Goal: Task Accomplishment & Management: Manage account settings

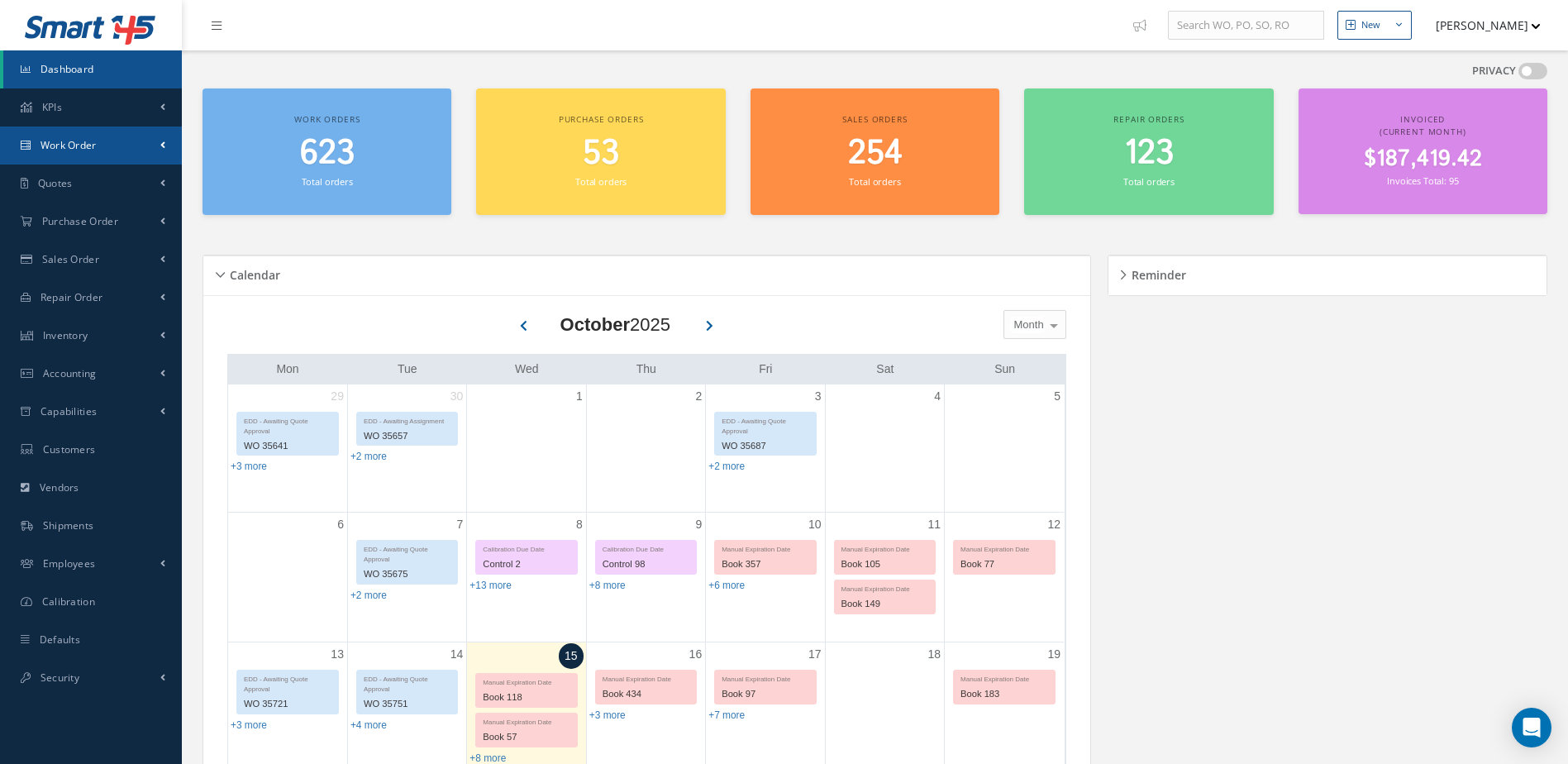
click at [106, 140] on link "Work Order" at bounding box center [90, 145] width 182 height 38
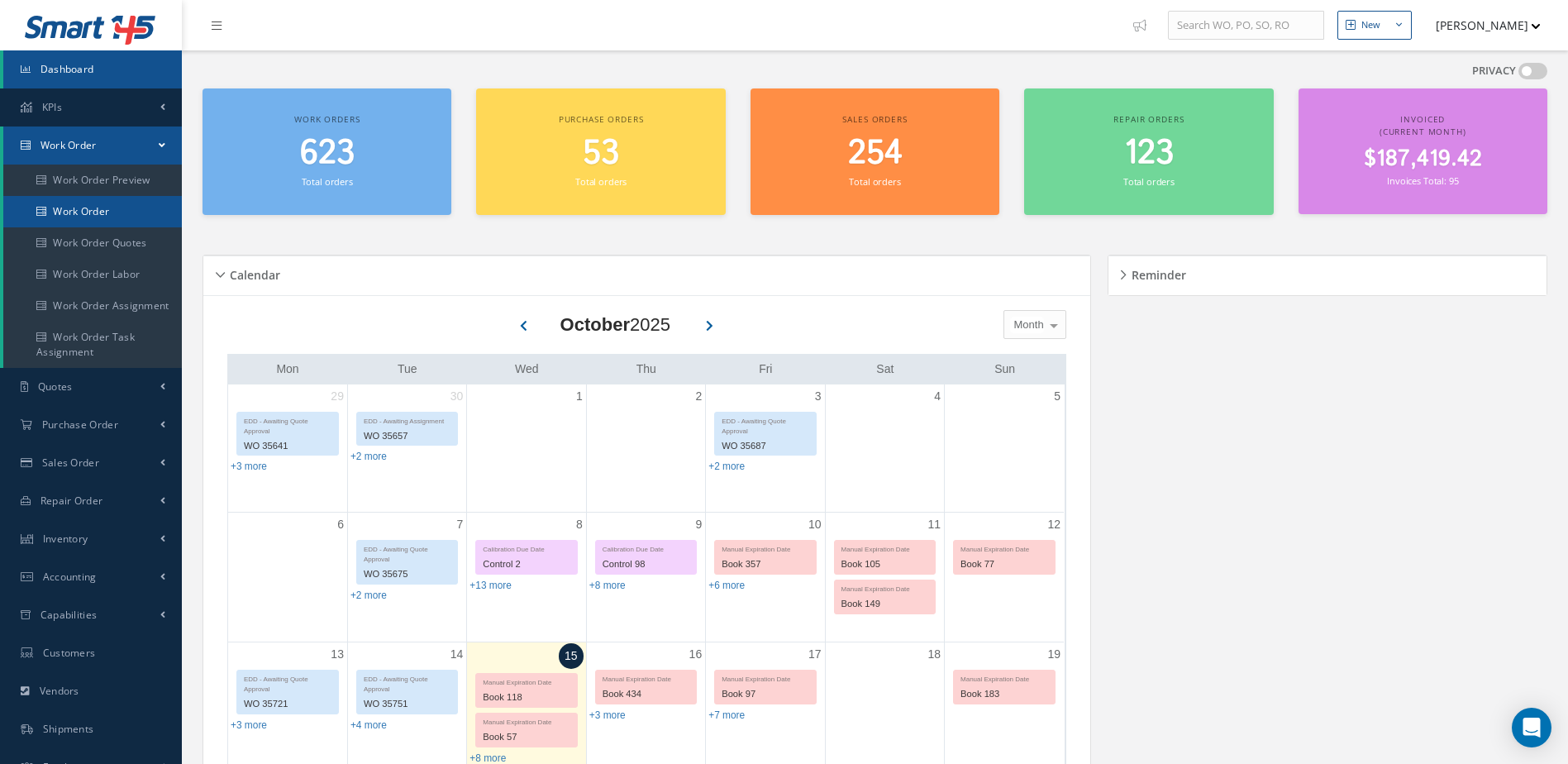
click at [106, 203] on link "Work Order" at bounding box center [92, 211] width 179 height 32
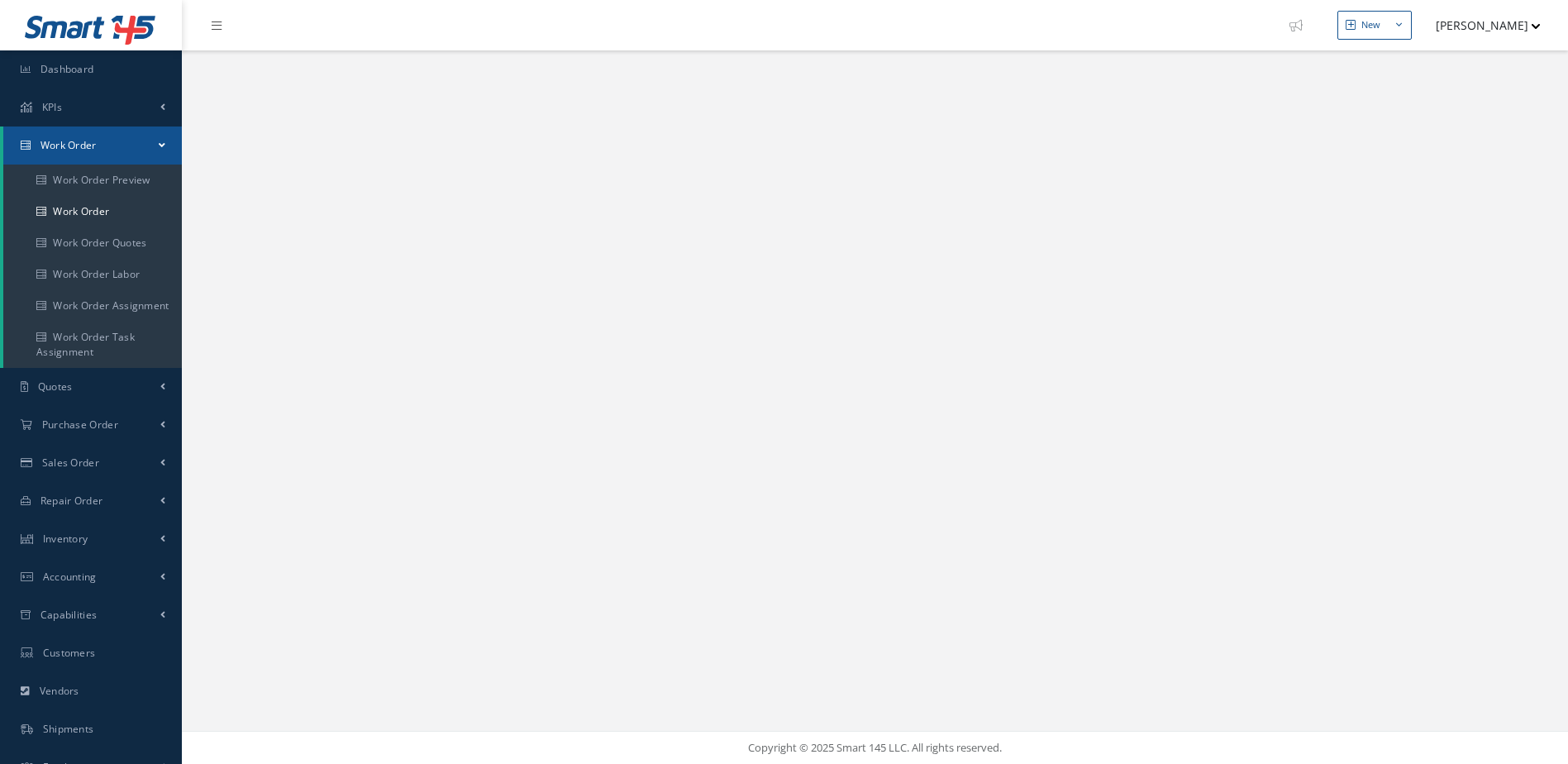
select select "25"
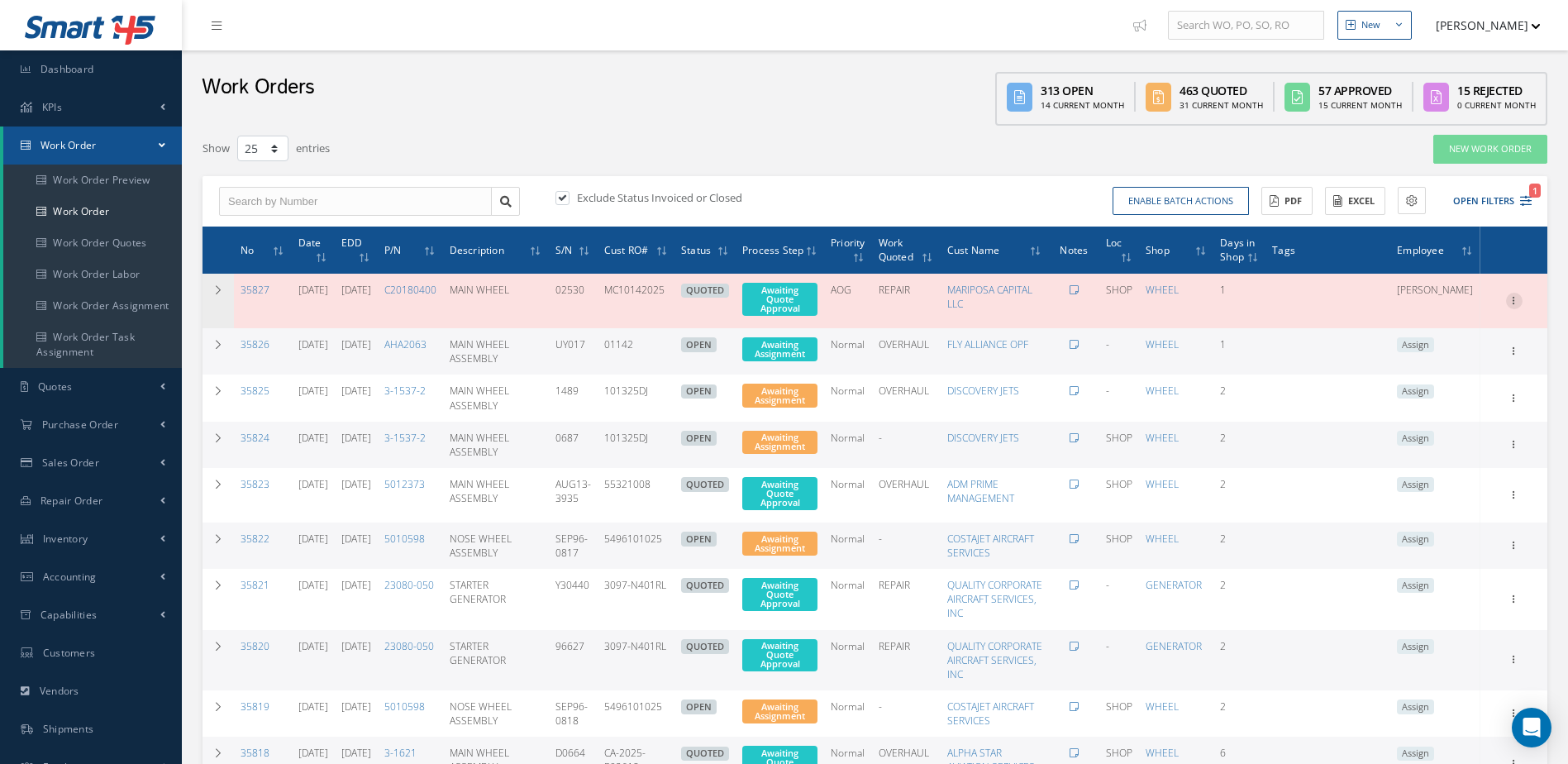
click at [1516, 294] on icon at bounding box center [1514, 299] width 17 height 13
click at [1438, 326] on link "Edit" at bounding box center [1439, 333] width 131 height 22
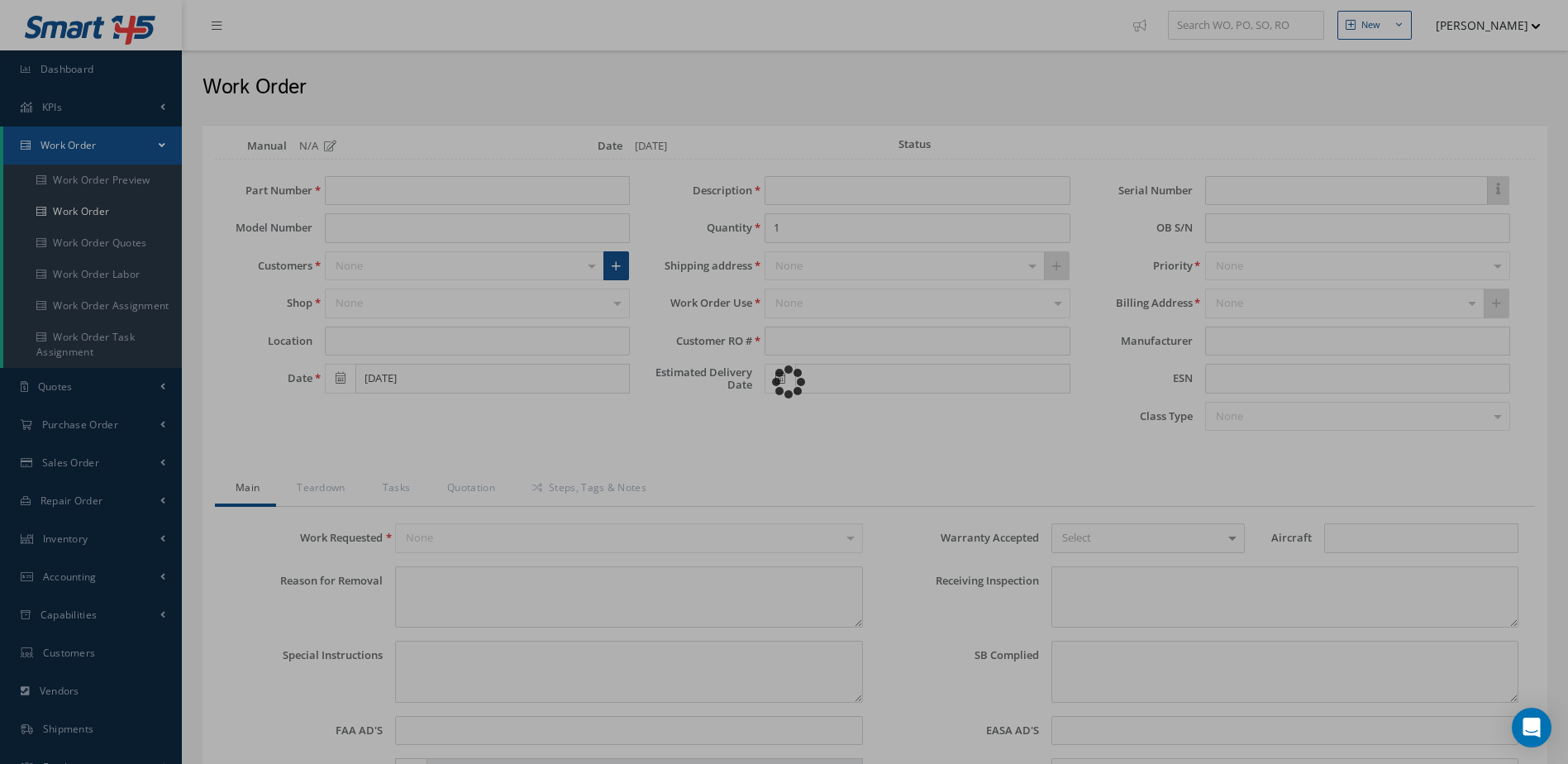
type input "C20180400"
type input "FALCON 900B"
type input "SHOP"
type input "10/14/2025"
type input "MAIN WHEEL"
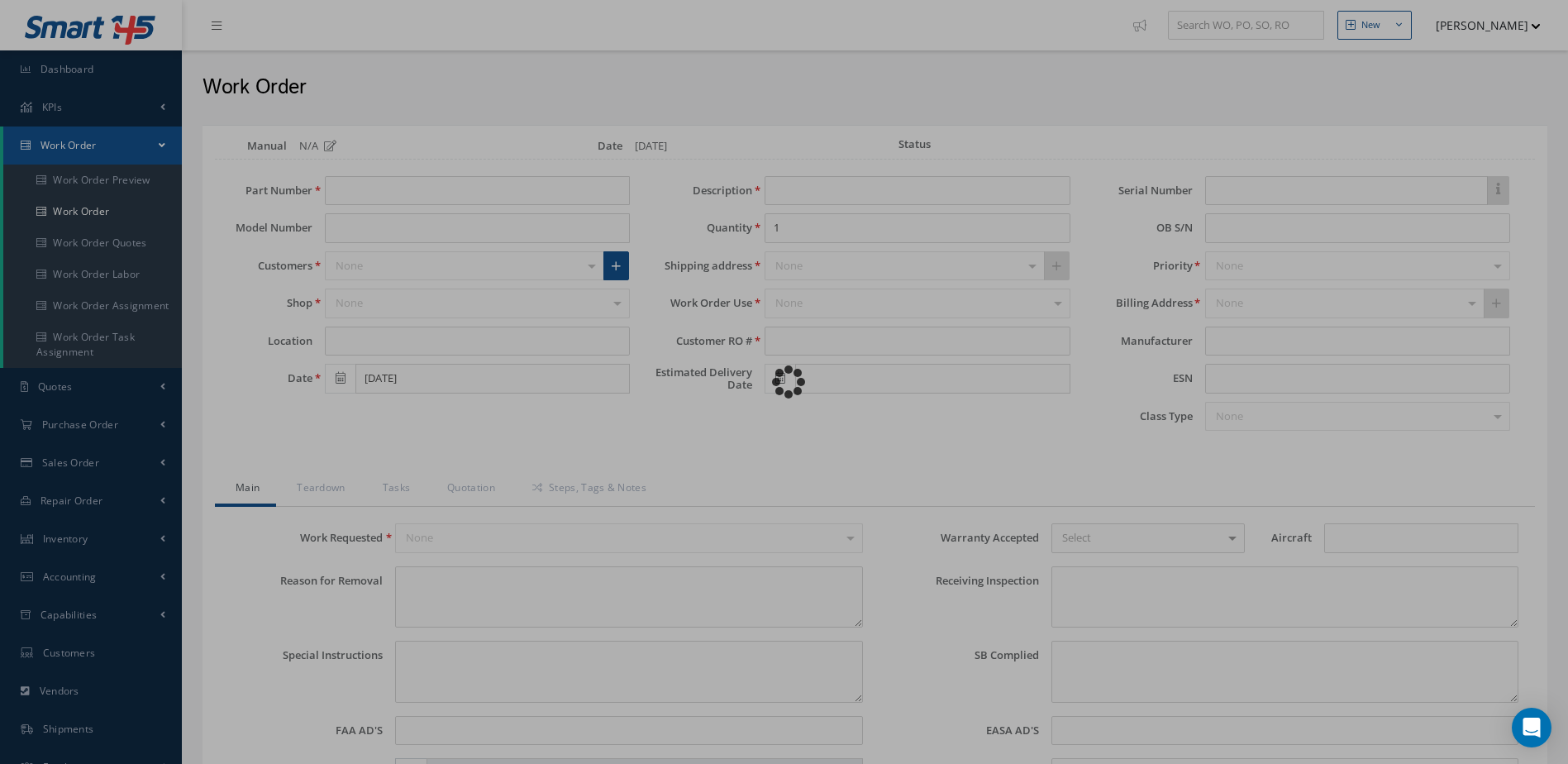
type input "MC10142025"
type input "[DATE]"
type input "02530"
type textarea "WORN TIRE."
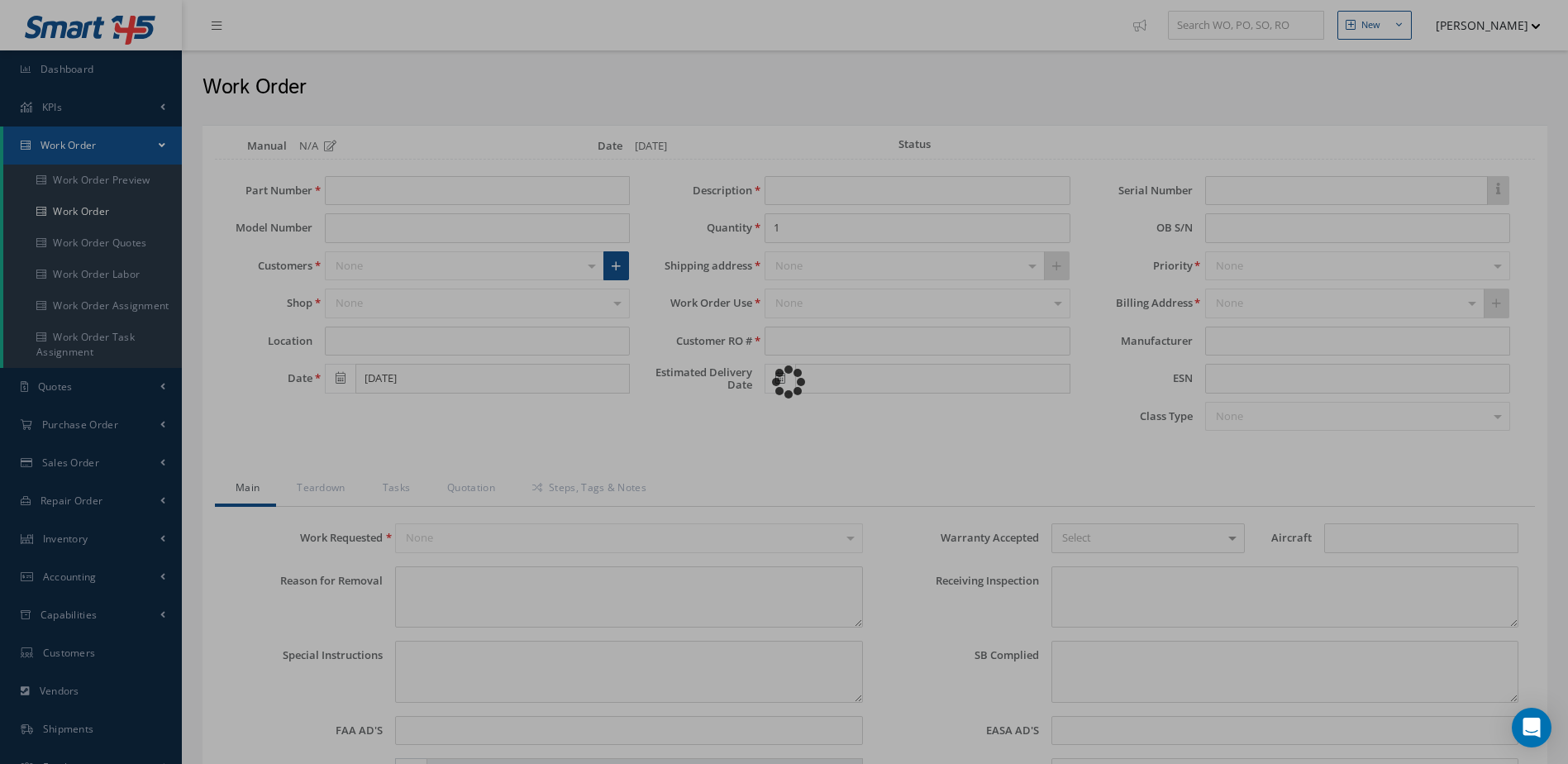
type textarea "EVALUATE FOR TIRE CHANGE."
type input "NONE"
type input "F900B"
type textarea "NO VISUAL DAMAGE"
type textarea "NONE"
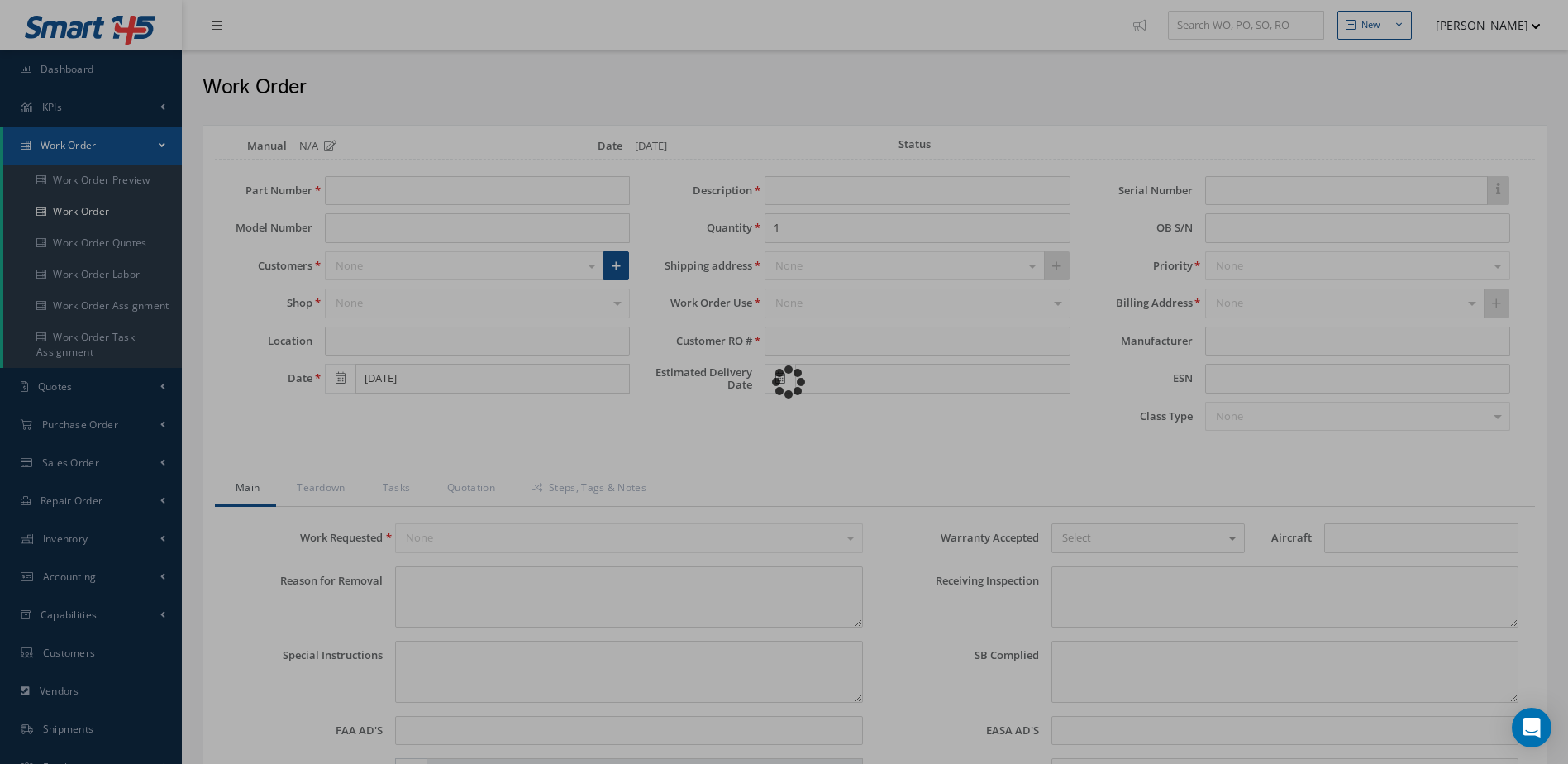
type input "NONE"
type input "SILVER"
type textarea "ITEM REPAIRED IN REFERENCE WITH DASSAULT TASK CARD 32-44-00-780-801 REV. DATE F…"
type input "[DATE]"
type textarea "TIRE CHANGE IN REF. DASSAULT TASK CARD 32-44-00-780-801 REV. DATE FEB.01,2021, …"
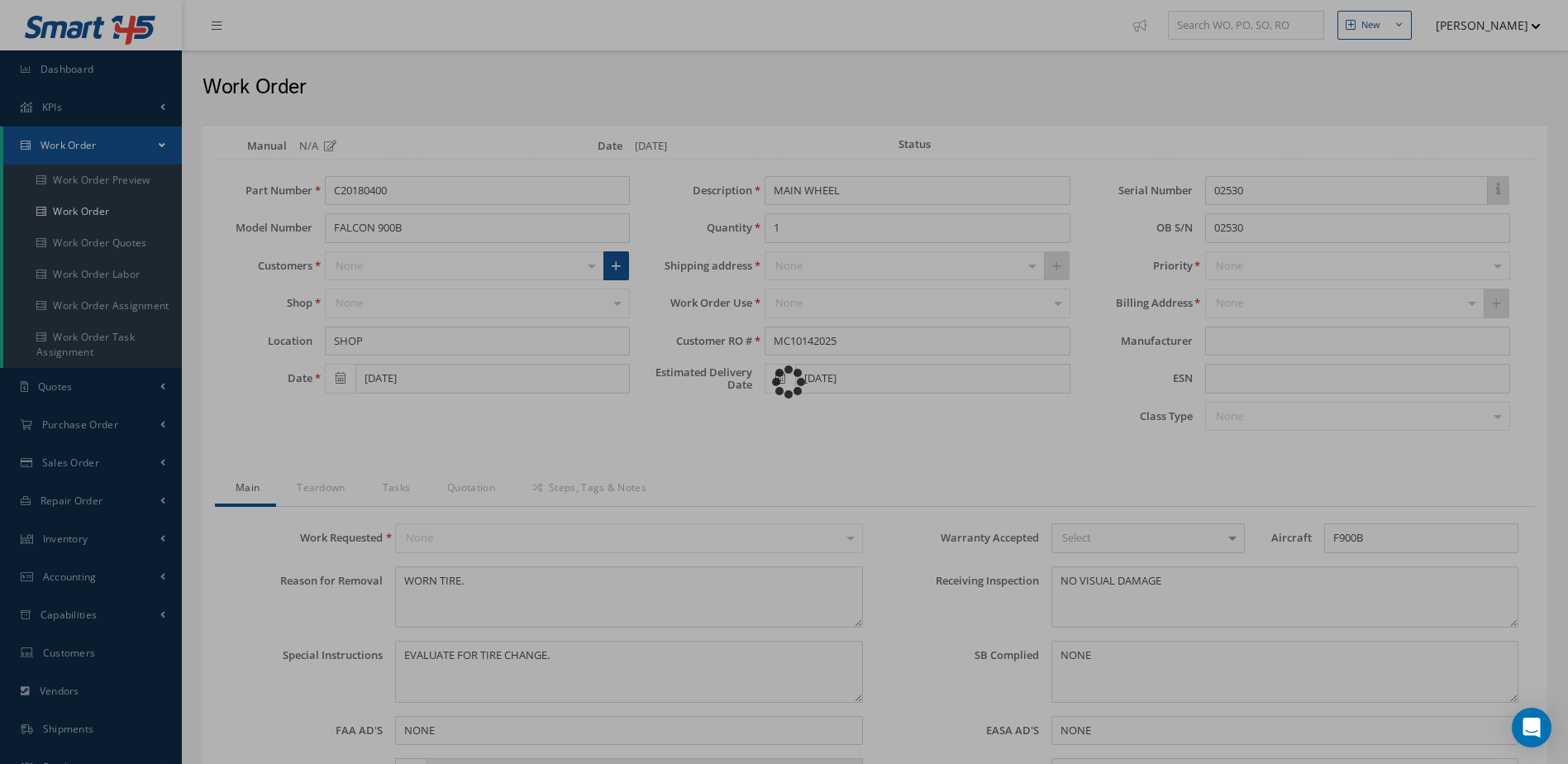
type input "10/14/2025"
type input "."
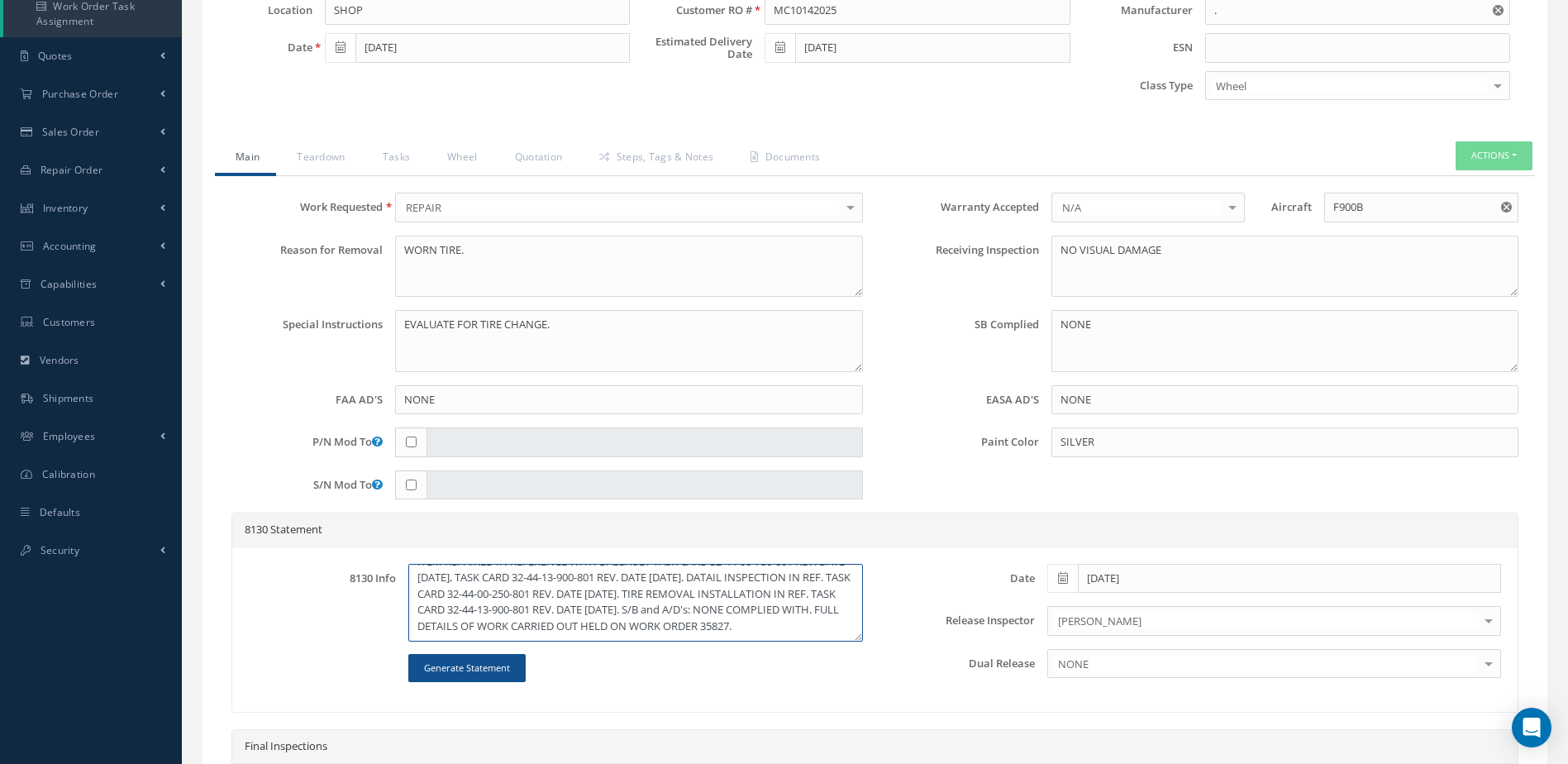
scroll to position [32, 0]
click at [666, 632] on textarea "ITEM REPAIRED IN REFERENCE WITH DASSAULT TASK CARD 32-44-00-780-801 REV. DATE F…" at bounding box center [634, 602] width 454 height 77
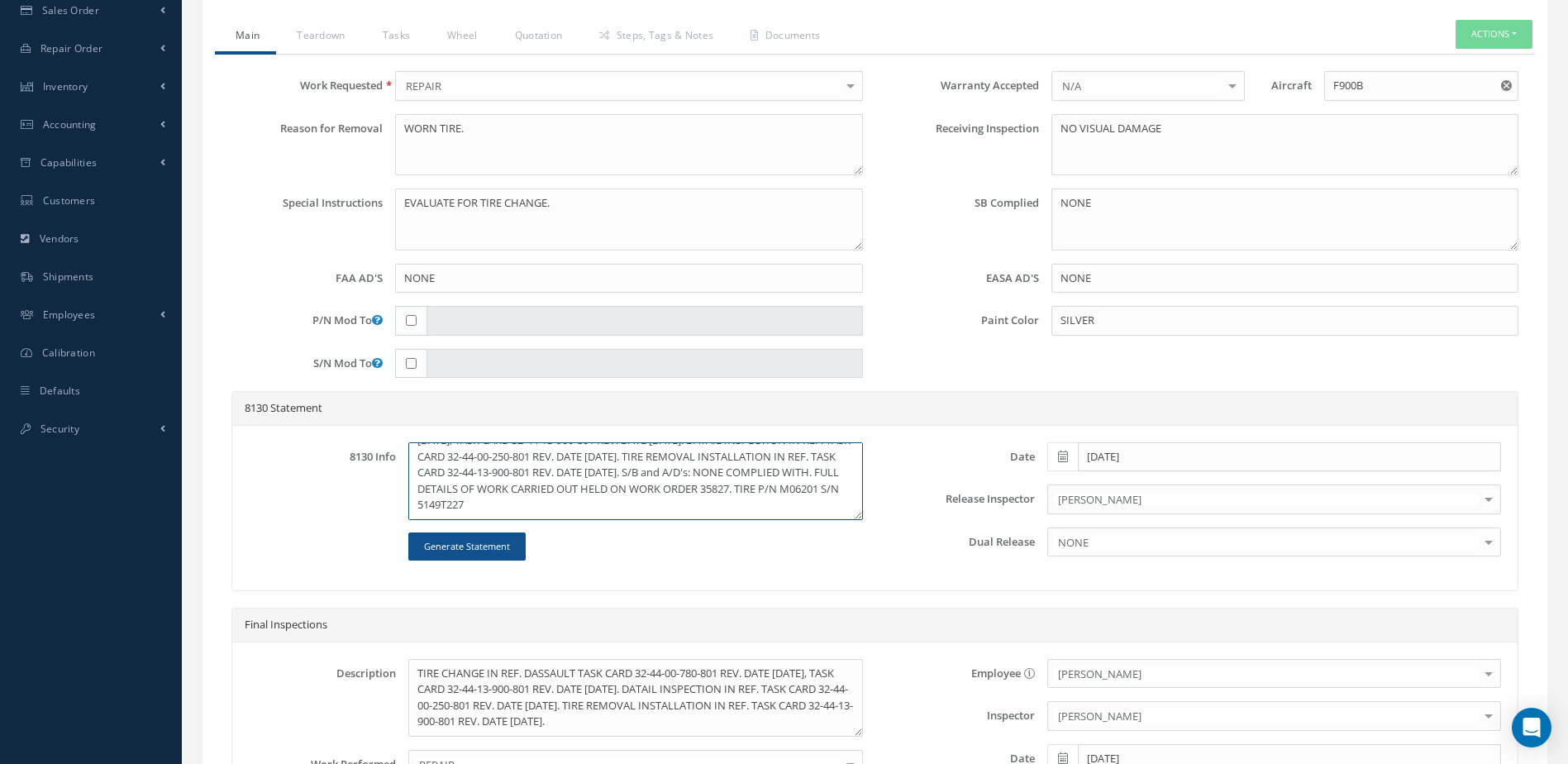
scroll to position [647, 0]
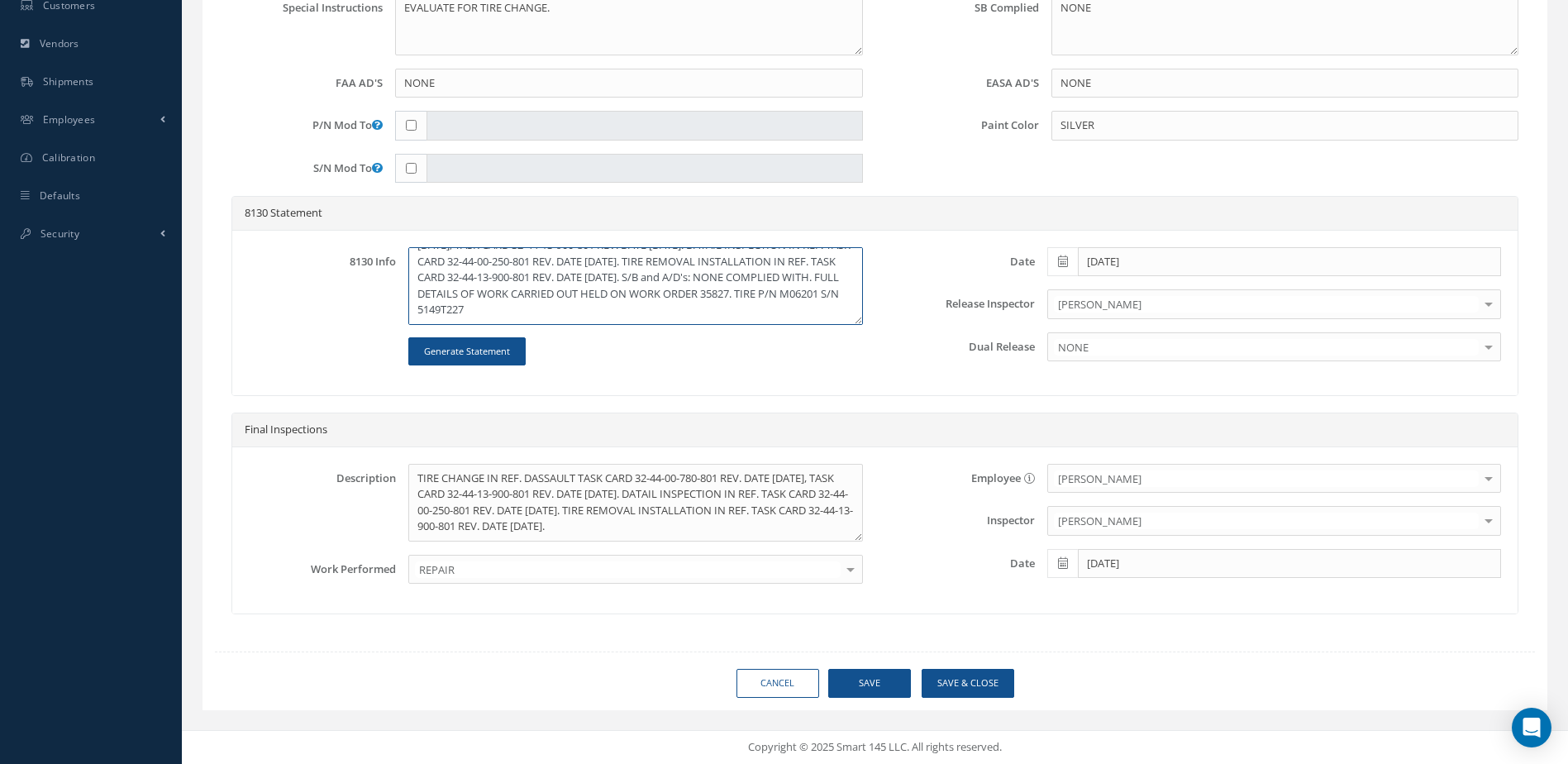
type textarea "ITEM REPAIRED IN REFERENCE WITH DASSAULT TASK CARD 32-44-00-780-801 REV. DATE F…"
click at [883, 682] on button "Save" at bounding box center [869, 683] width 82 height 29
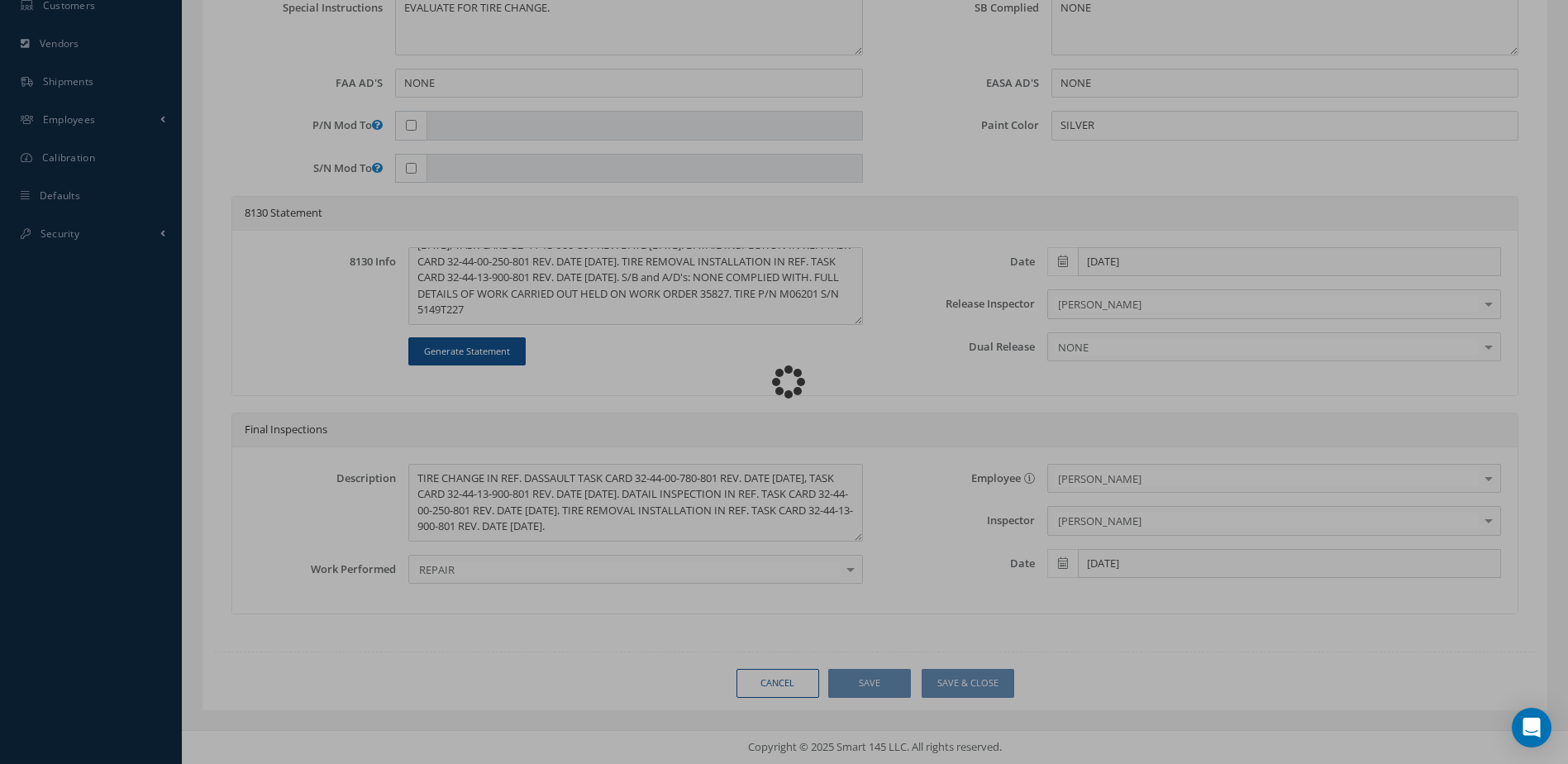
type input "."
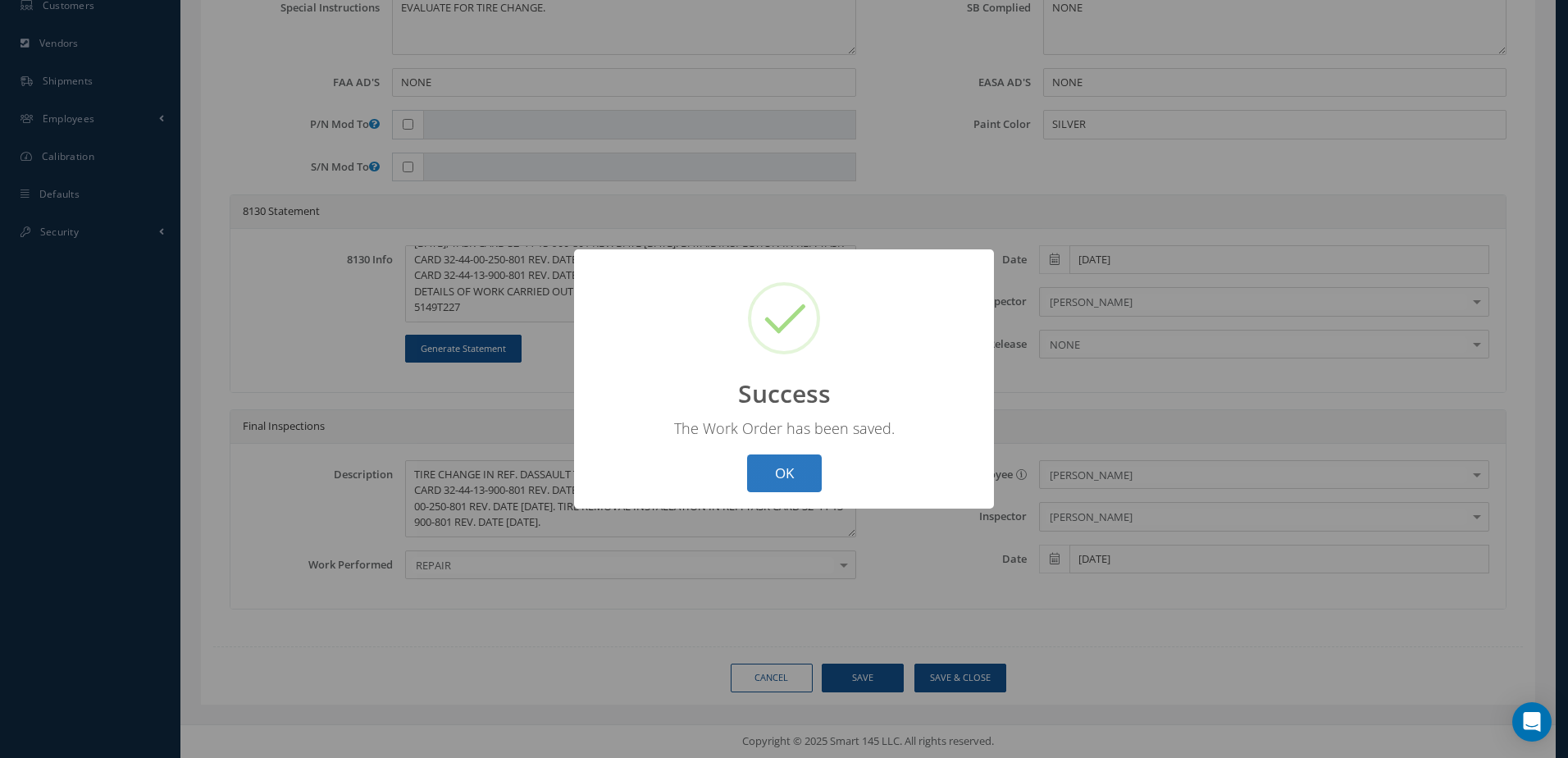
click at [798, 479] on button "OK" at bounding box center [784, 473] width 75 height 38
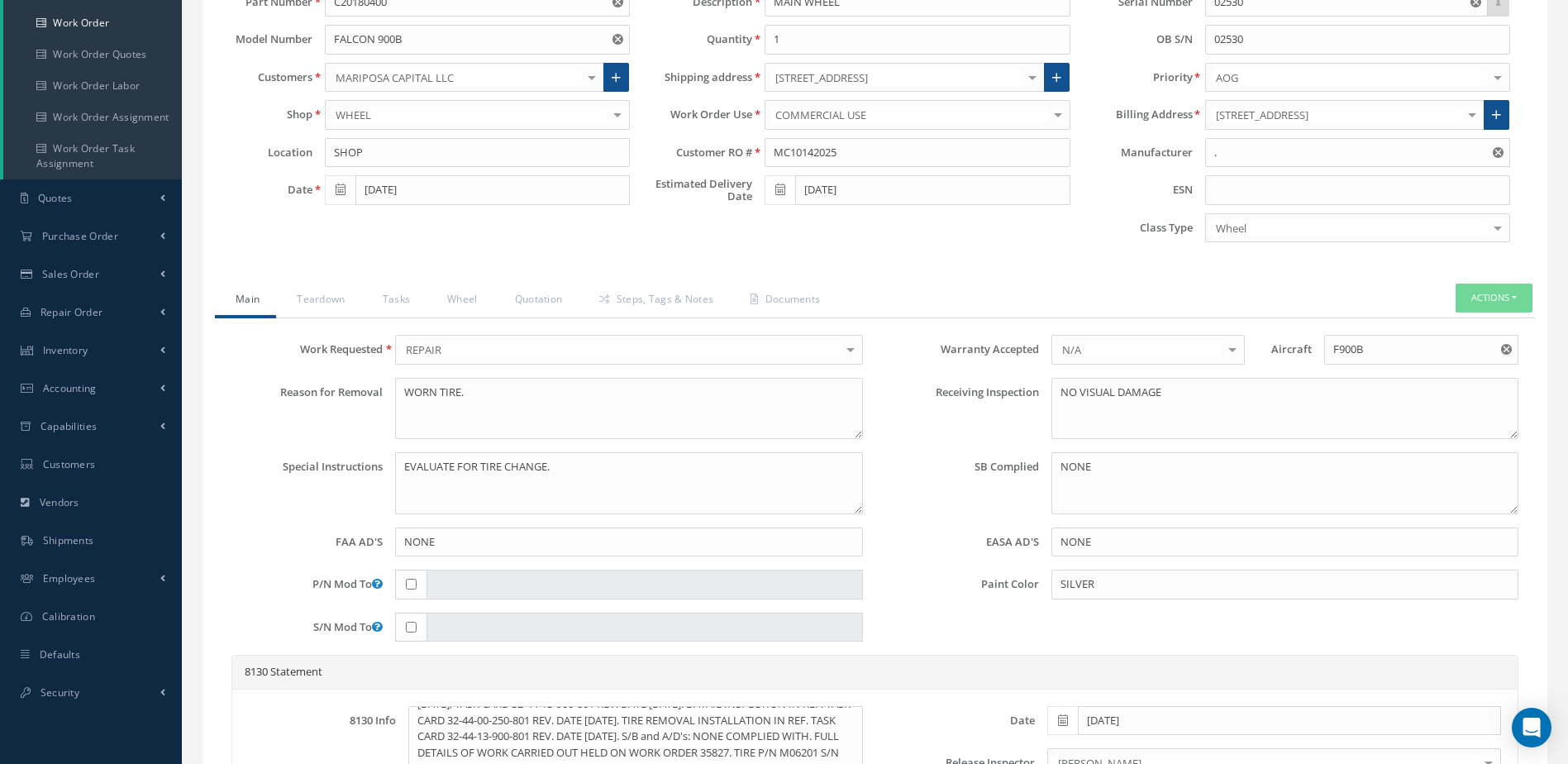
scroll to position [151, 0]
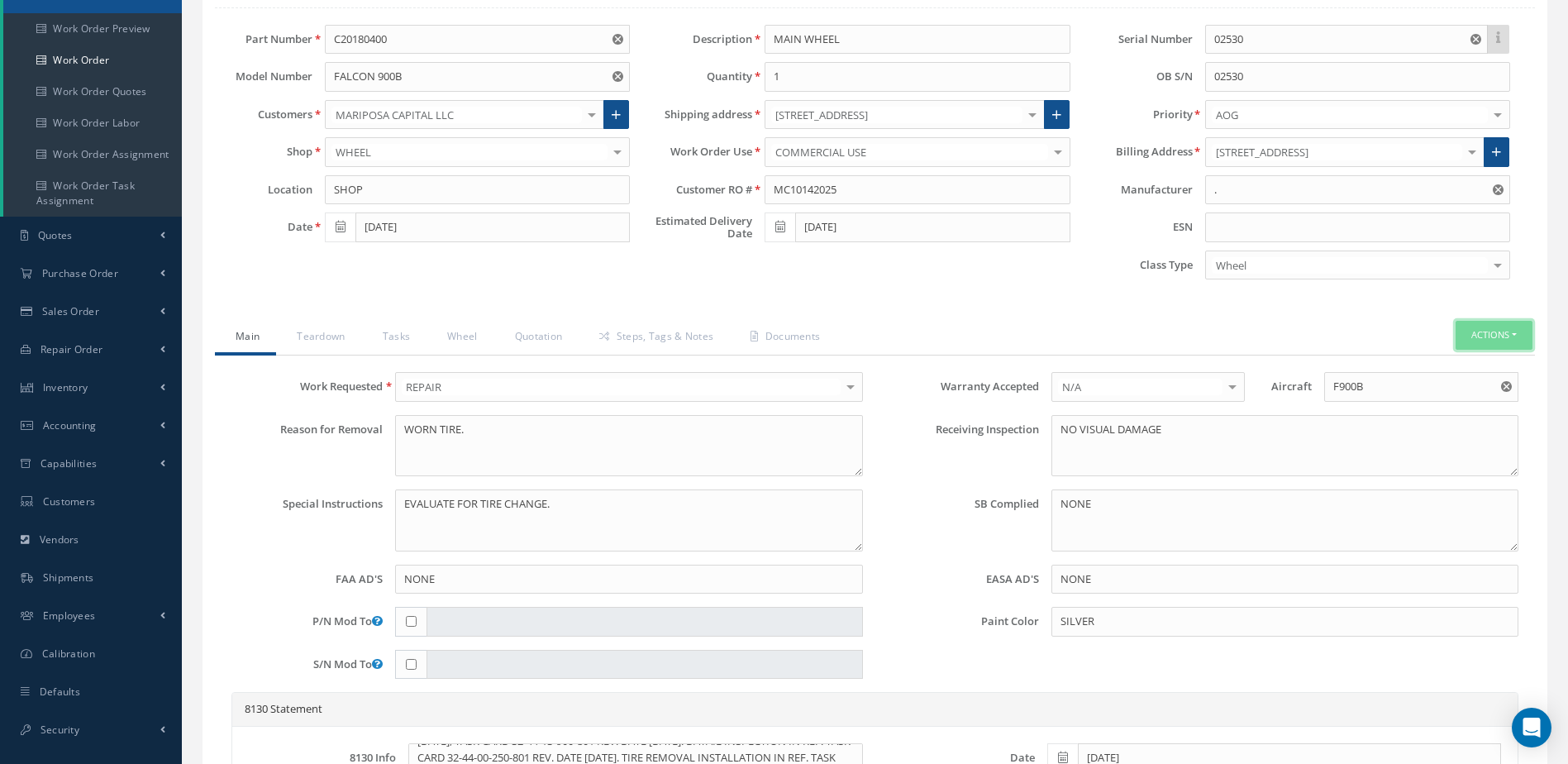
click at [1505, 342] on button "Actions" at bounding box center [1494, 334] width 76 height 29
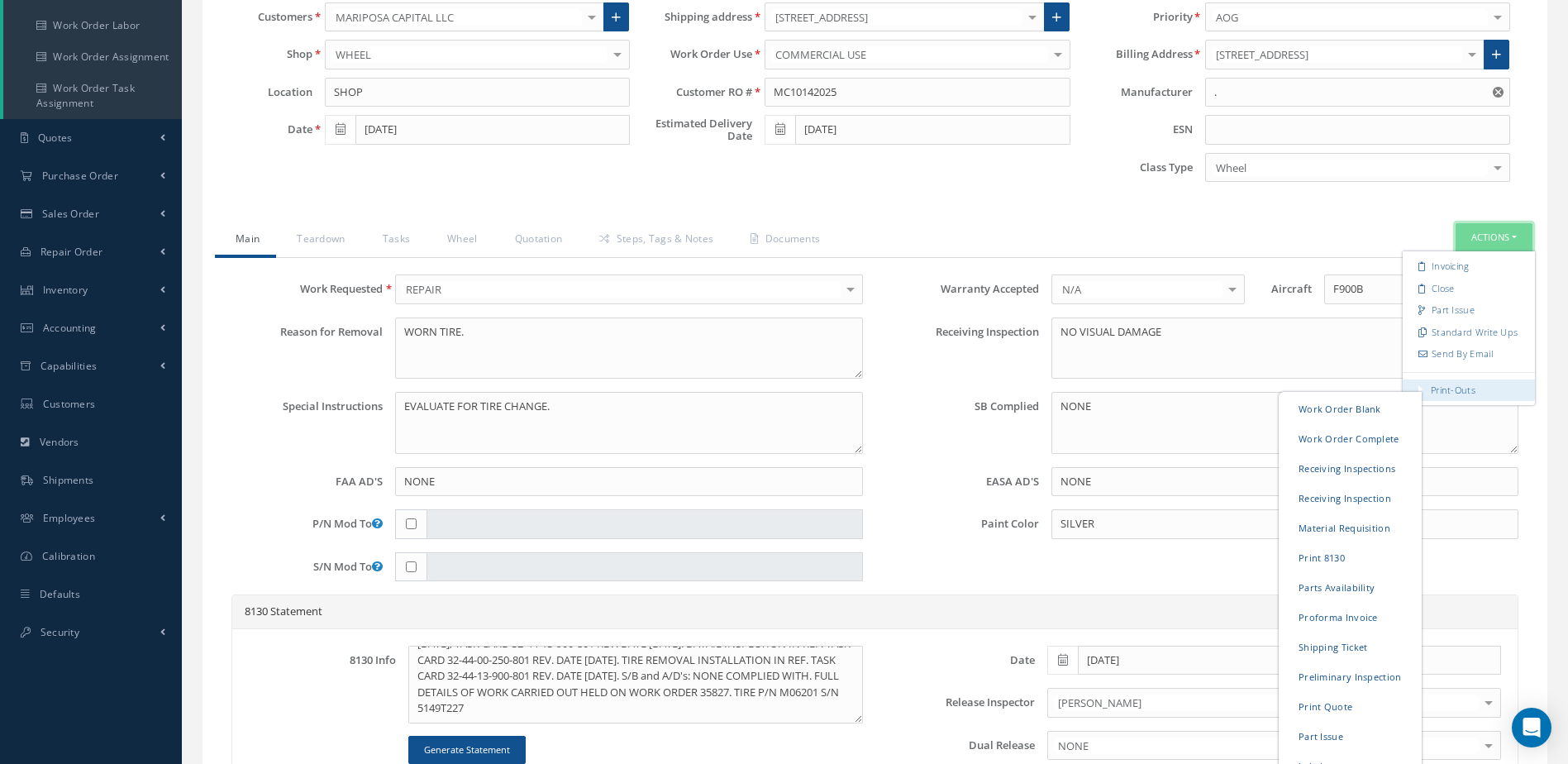
scroll to position [399, 0]
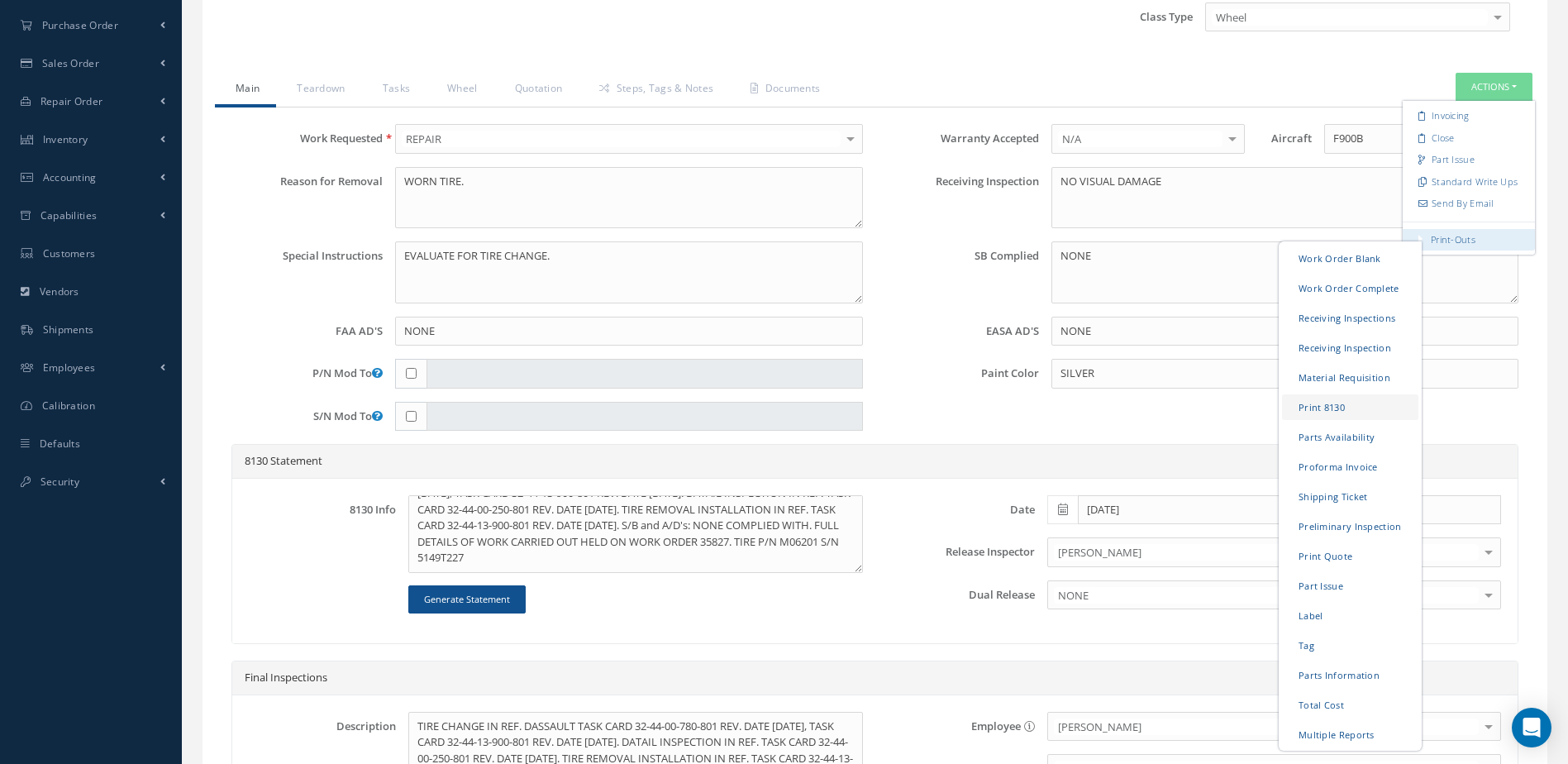
click at [1324, 408] on link "Print 8130" at bounding box center [1350, 407] width 136 height 26
click at [1339, 288] on link "Work Order Complete" at bounding box center [1350, 288] width 136 height 26
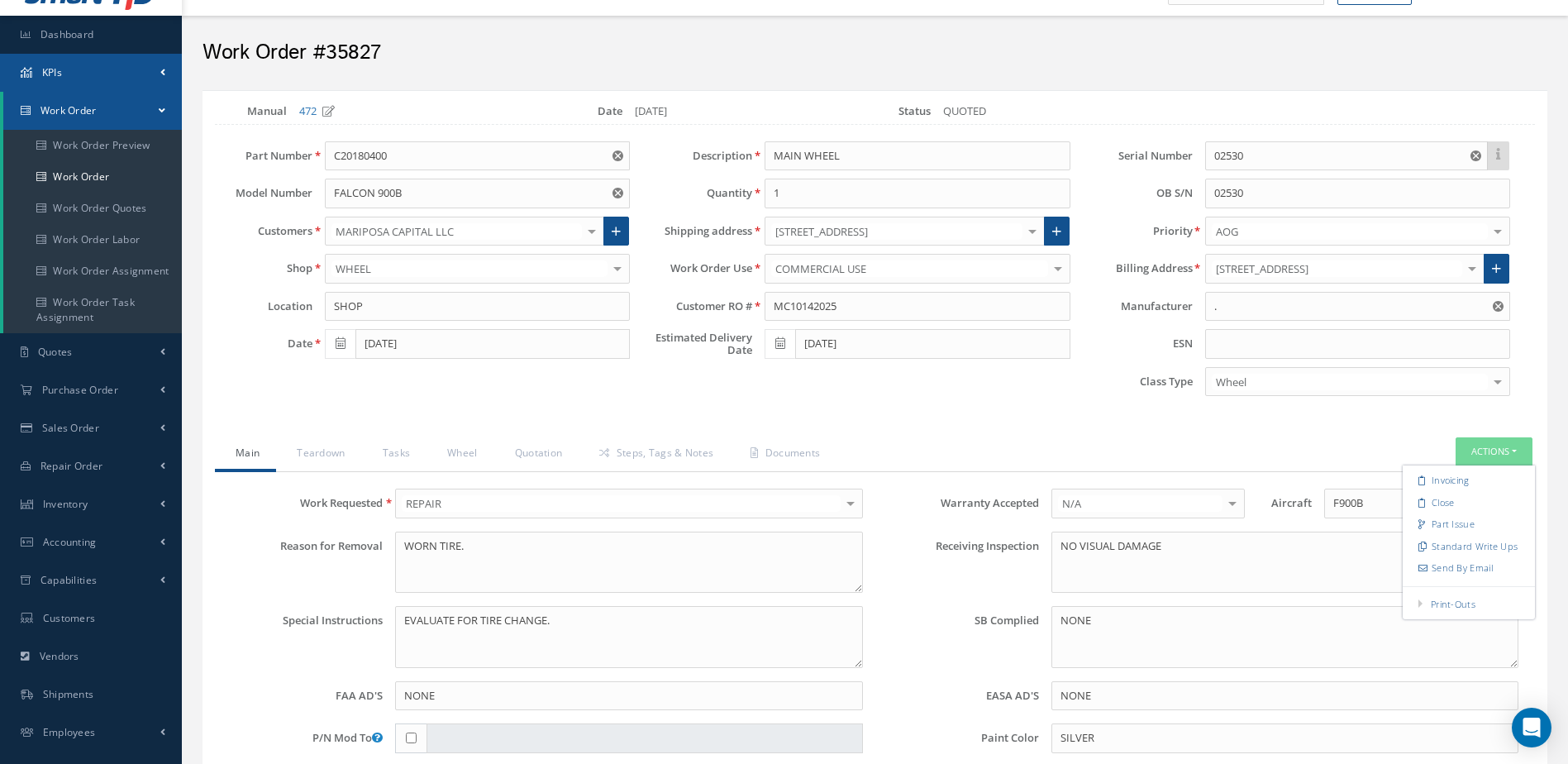
scroll to position [0, 0]
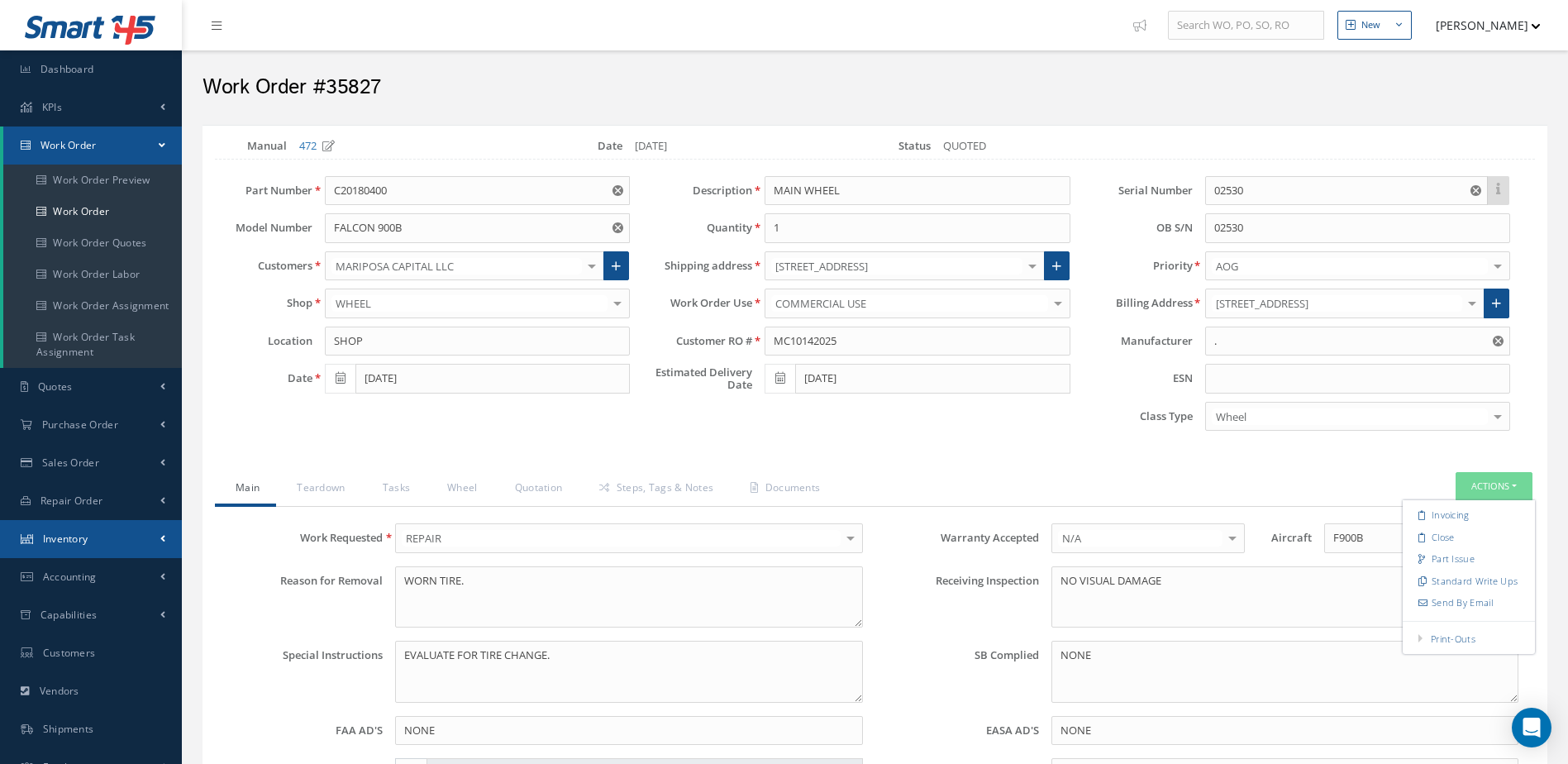
click at [102, 527] on link "Inventory" at bounding box center [90, 539] width 182 height 38
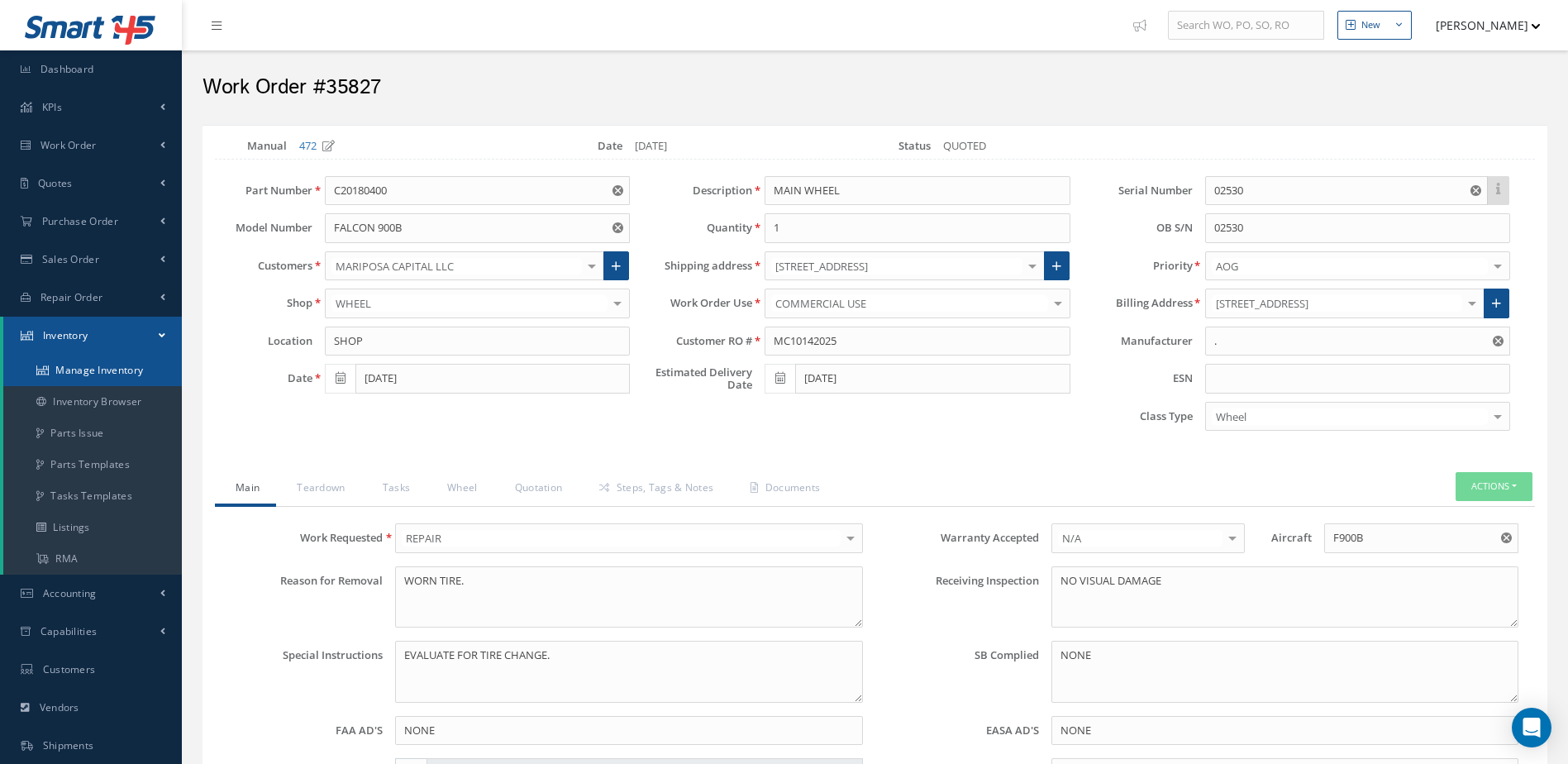
click at [98, 367] on link "Manage Inventory" at bounding box center [92, 370] width 179 height 32
